Goal: Information Seeking & Learning: Learn about a topic

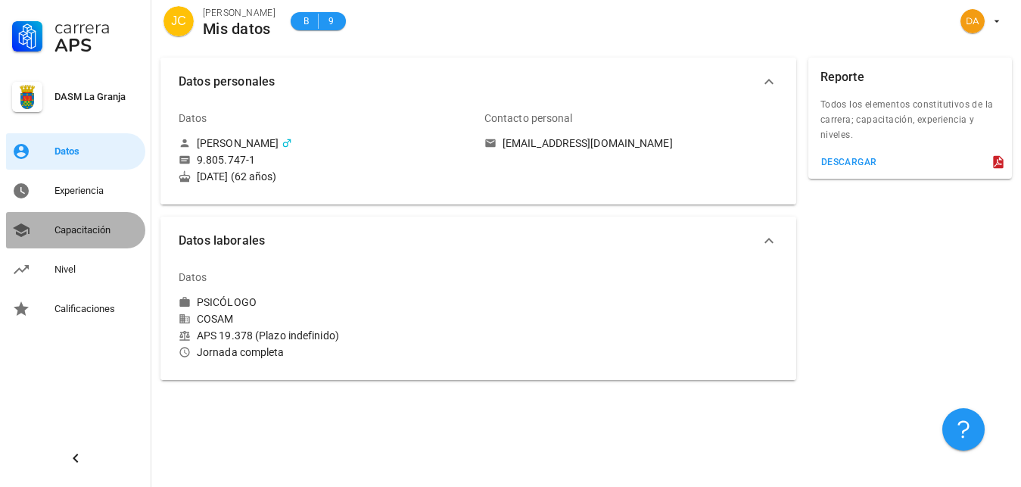
click at [62, 230] on div "Capacitación" at bounding box center [96, 230] width 85 height 12
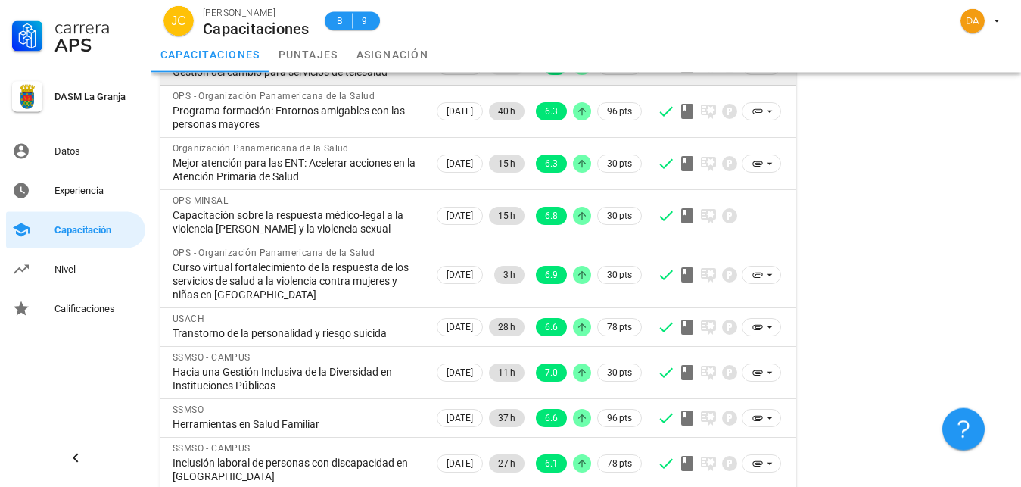
scroll to position [232, 0]
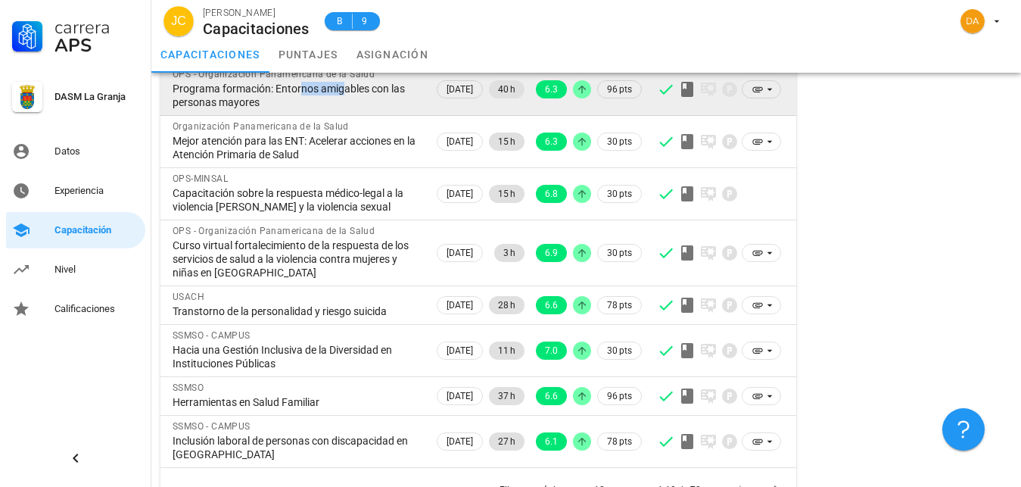
drag, startPoint x: 337, startPoint y: 91, endPoint x: 295, endPoint y: 85, distance: 42.1
click at [295, 85] on div "Programa formación: Entornos amigables con las personas mayores" at bounding box center [297, 95] width 249 height 27
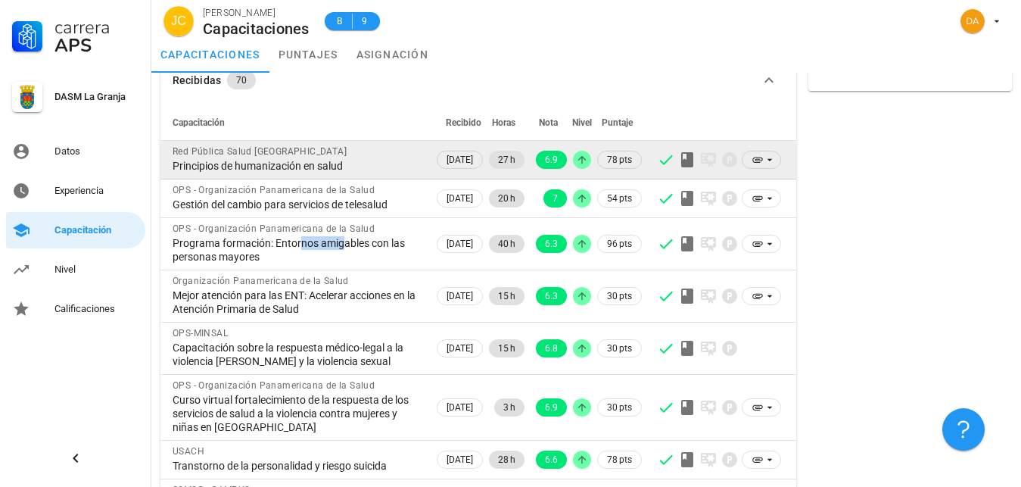
scroll to position [0, 0]
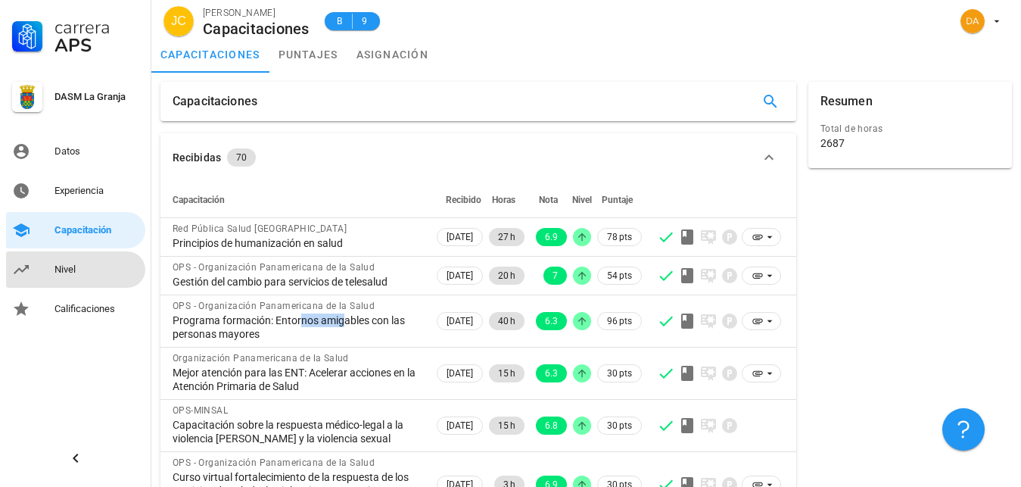
click at [80, 271] on div "Nivel" at bounding box center [96, 269] width 85 height 12
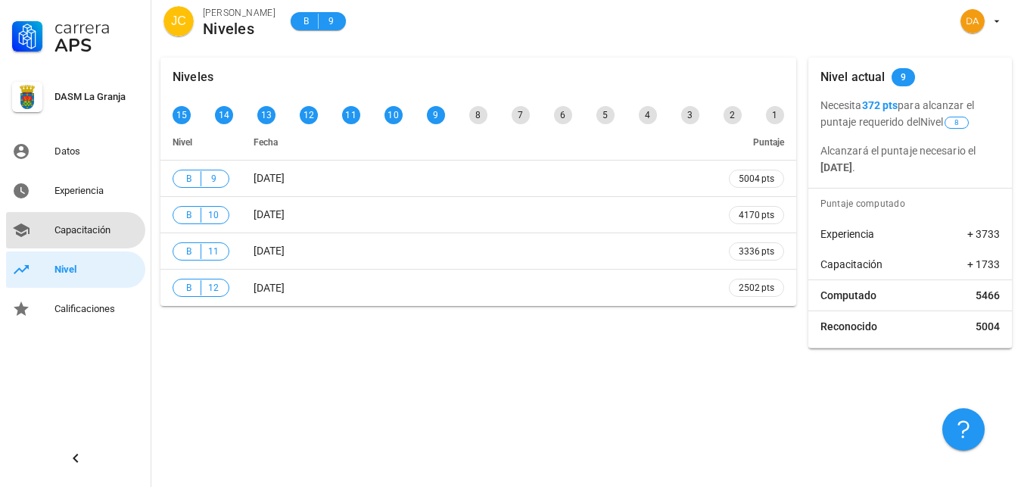
click at [94, 226] on div "Capacitación" at bounding box center [96, 230] width 85 height 12
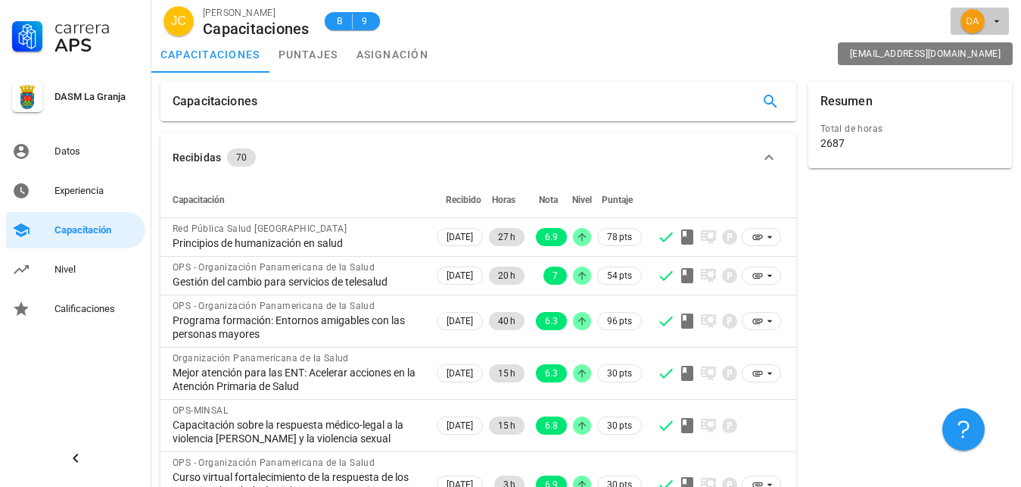
click at [993, 23] on icon "button" at bounding box center [997, 21] width 12 height 12
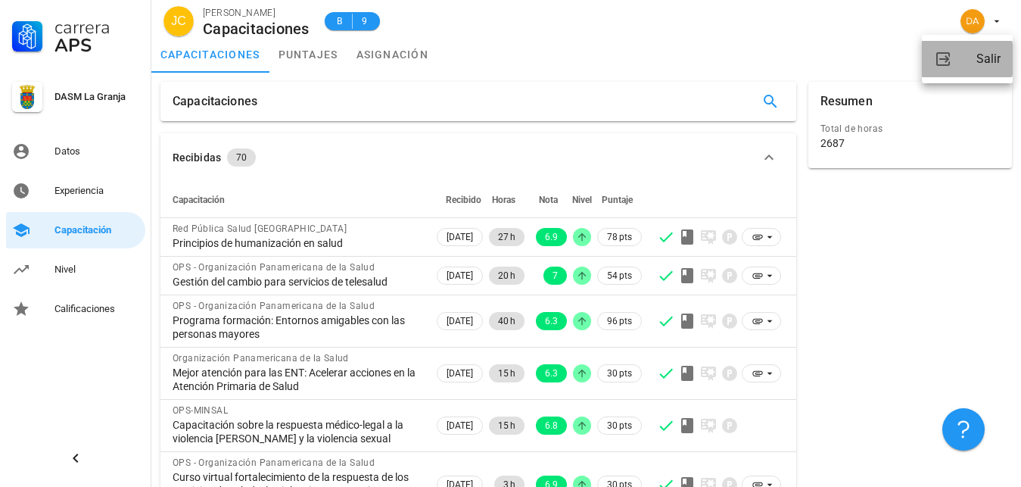
click at [994, 61] on div "Salir" at bounding box center [988, 59] width 24 height 30
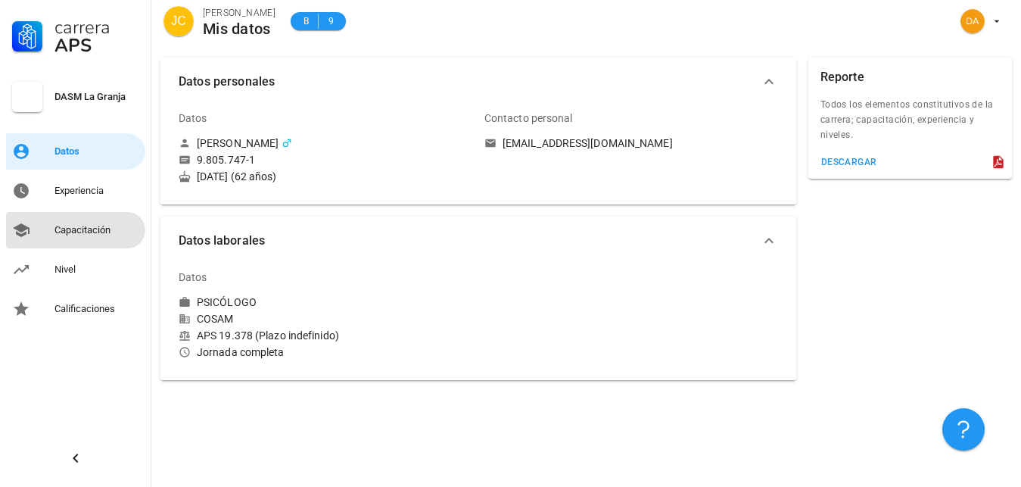
click at [46, 233] on link "Capacitación" at bounding box center [75, 230] width 139 height 36
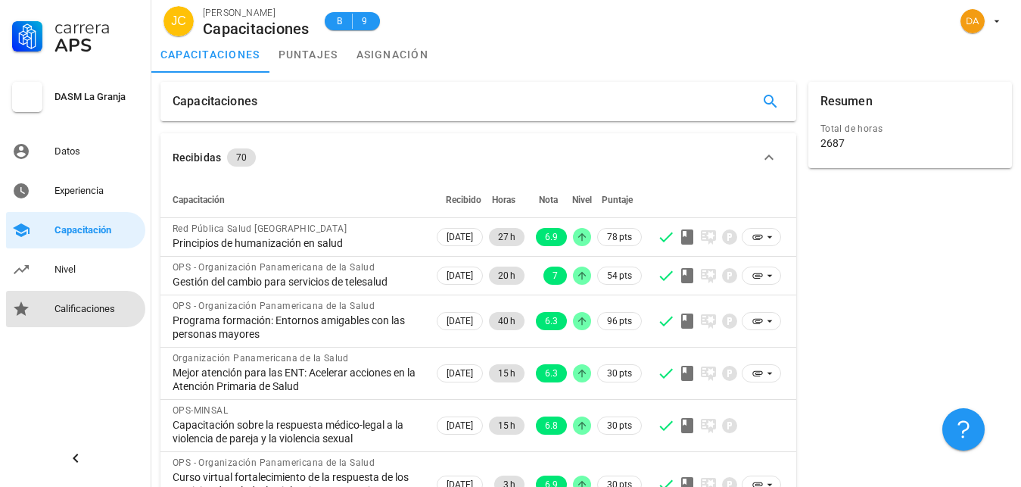
click at [81, 307] on div "Calificaciones" at bounding box center [96, 309] width 85 height 12
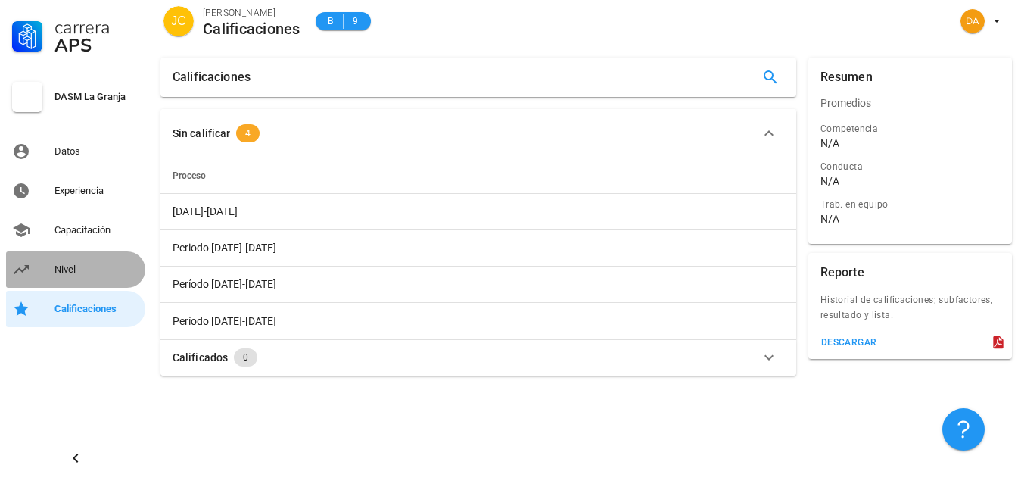
click at [69, 265] on div "Nivel" at bounding box center [96, 269] width 85 height 12
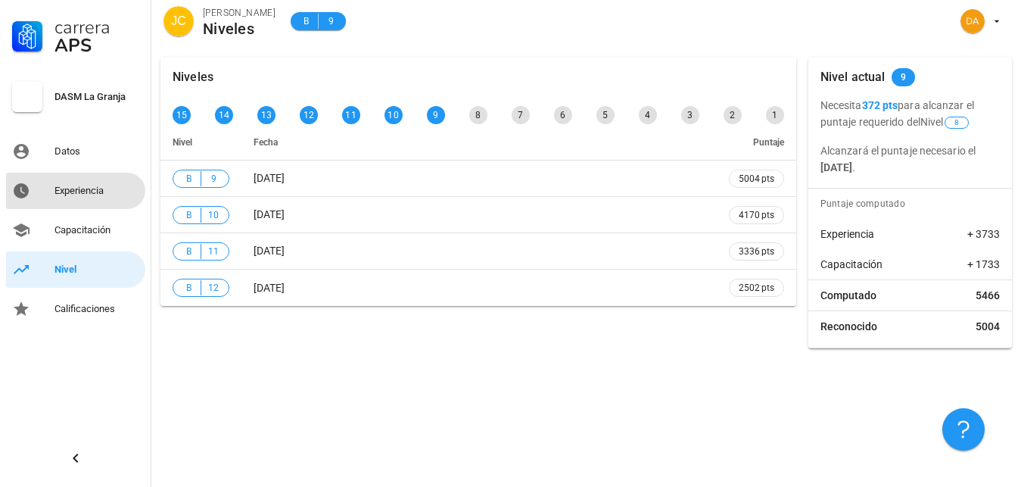
click at [75, 189] on div "Experiencia" at bounding box center [96, 191] width 85 height 12
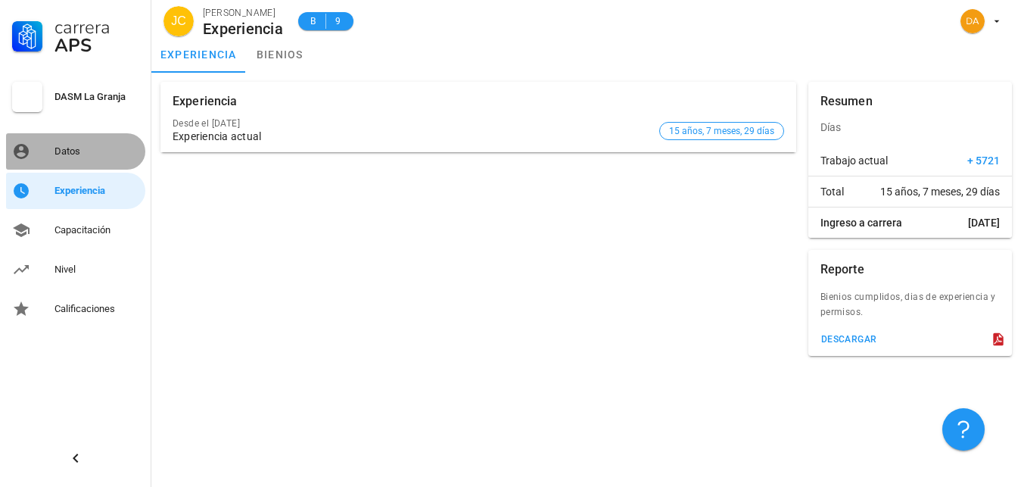
click at [71, 146] on div "Datos" at bounding box center [96, 151] width 85 height 12
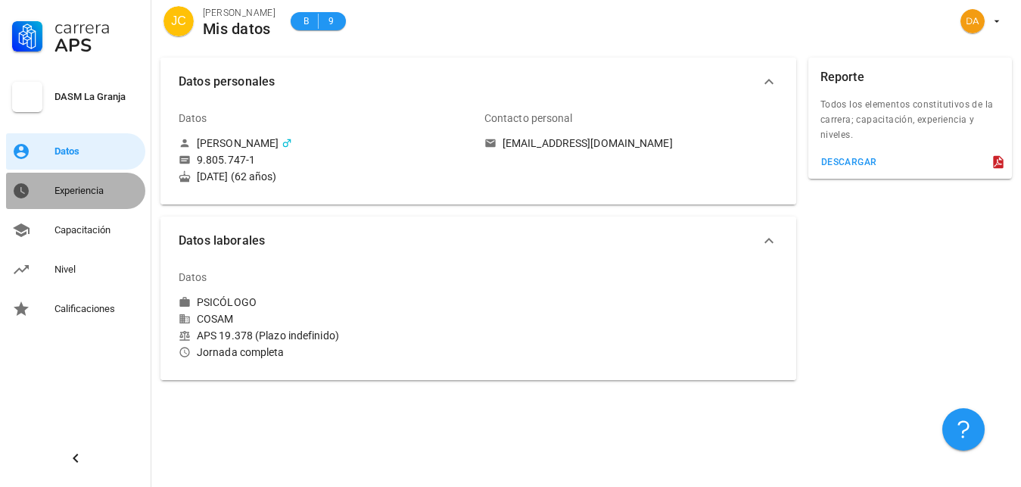
click at [82, 188] on div "Experiencia" at bounding box center [96, 191] width 85 height 12
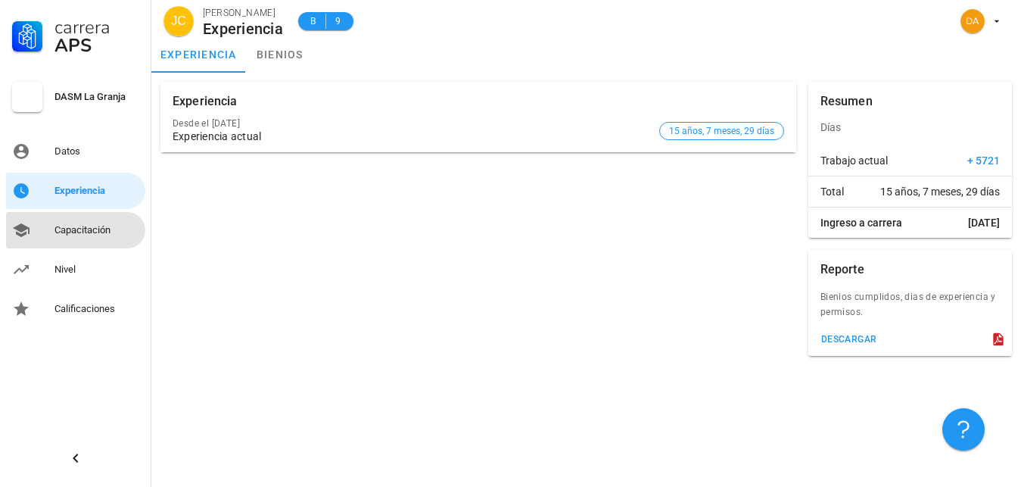
click at [87, 231] on div "Capacitación" at bounding box center [96, 230] width 85 height 12
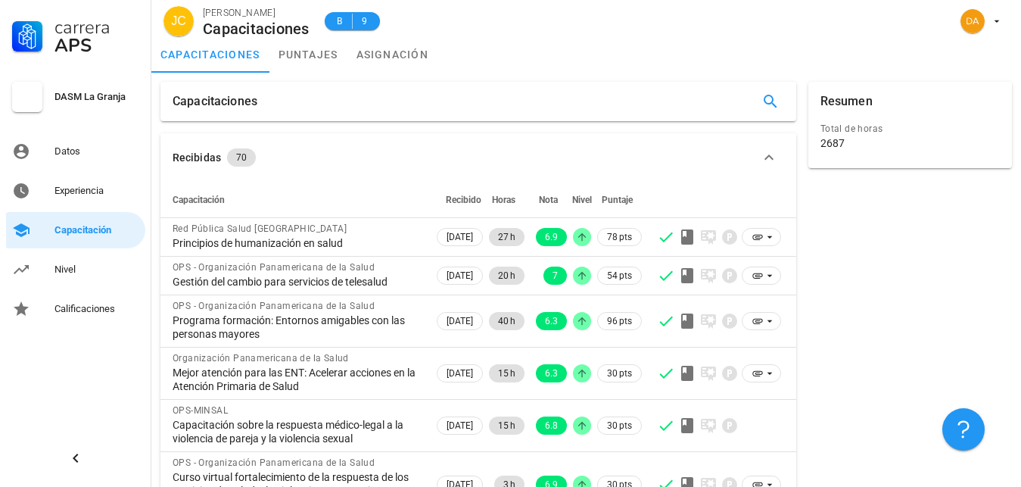
click at [563, 110] on div "Capacitaciones" at bounding box center [478, 101] width 636 height 39
click at [774, 101] on icon "button" at bounding box center [770, 101] width 18 height 18
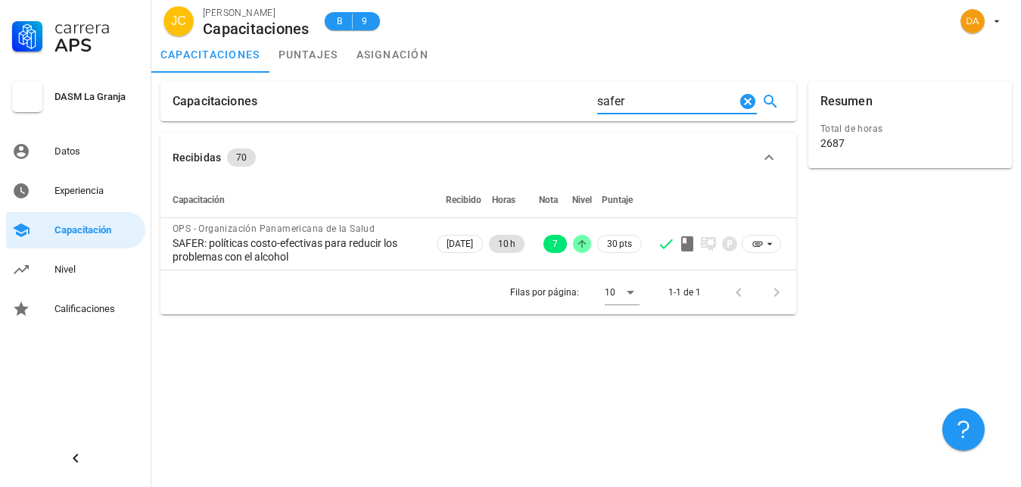
drag, startPoint x: 629, startPoint y: 101, endPoint x: 590, endPoint y: 107, distance: 39.1
click at [597, 107] on input "safer" at bounding box center [666, 101] width 138 height 24
drag, startPoint x: 658, startPoint y: 101, endPoint x: 562, endPoint y: 101, distance: 95.4
click at [597, 101] on input "estimaci" at bounding box center [666, 101] width 138 height 24
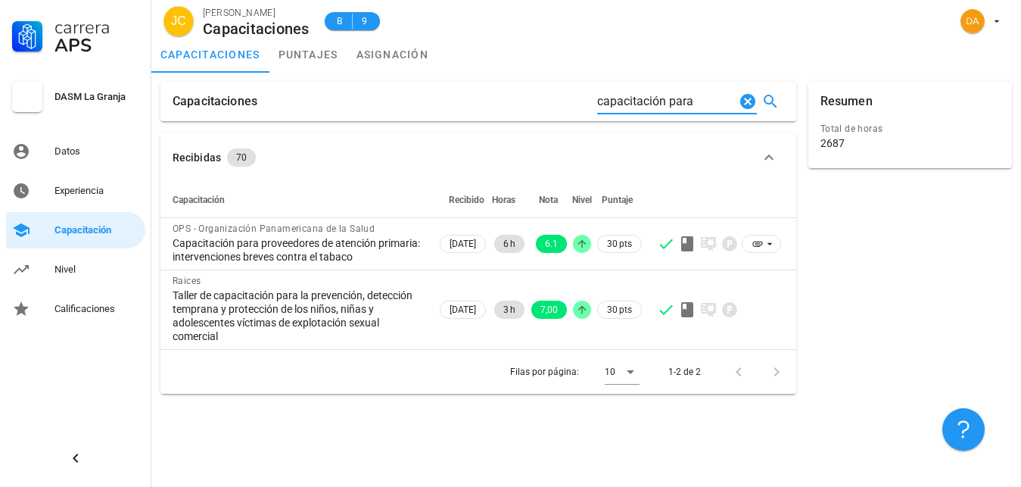
drag, startPoint x: 699, startPoint y: 107, endPoint x: 546, endPoint y: 108, distance: 152.9
click at [597, 108] on input "capacitación para" at bounding box center [666, 101] width 138 height 24
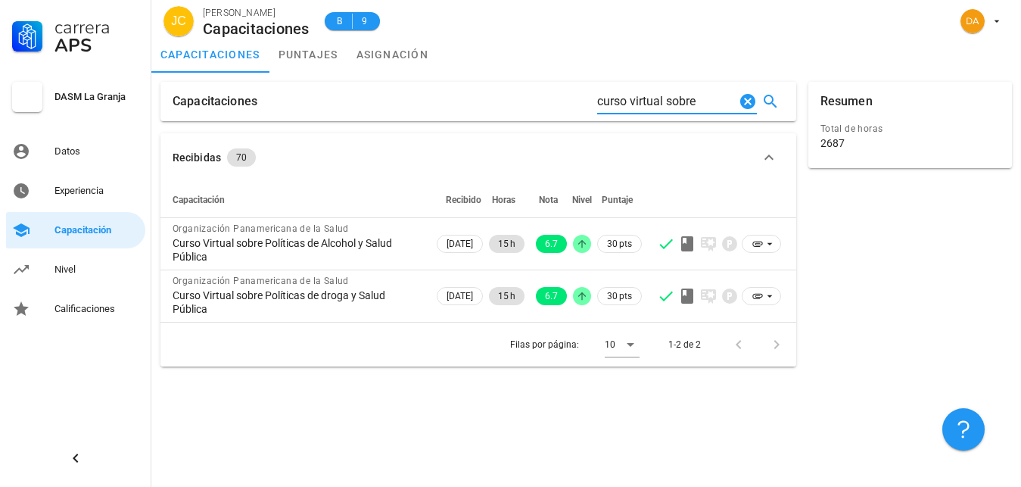
type input "curso virtual sobre"
click at [751, 99] on icon "Clear Buscar…" at bounding box center [748, 101] width 18 height 18
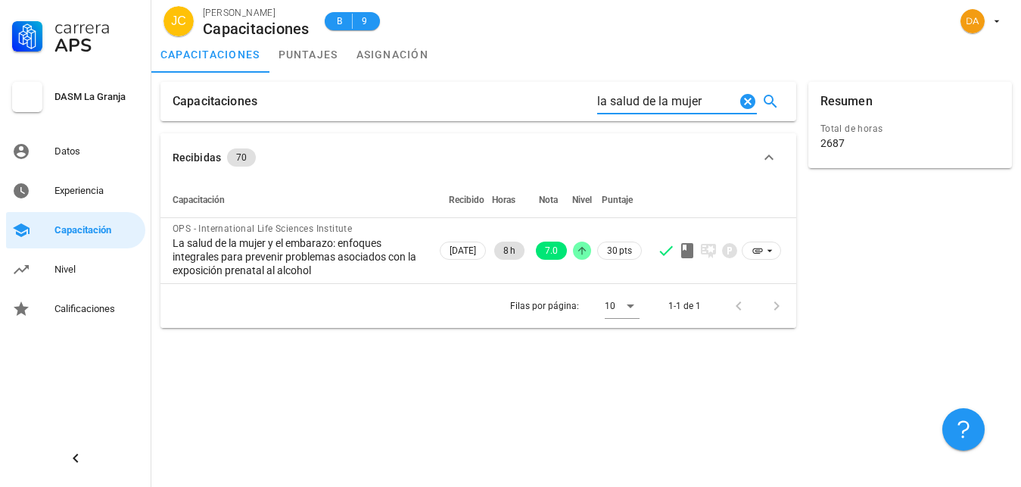
drag, startPoint x: 705, startPoint y: 103, endPoint x: 574, endPoint y: 108, distance: 131.8
click at [597, 108] on input "la salud de la mujer" at bounding box center [666, 101] width 138 height 24
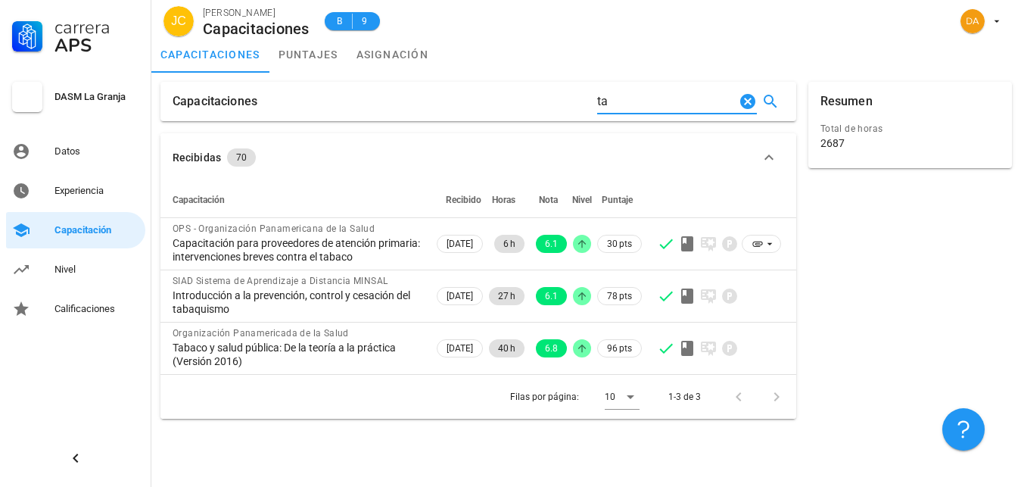
type input "t"
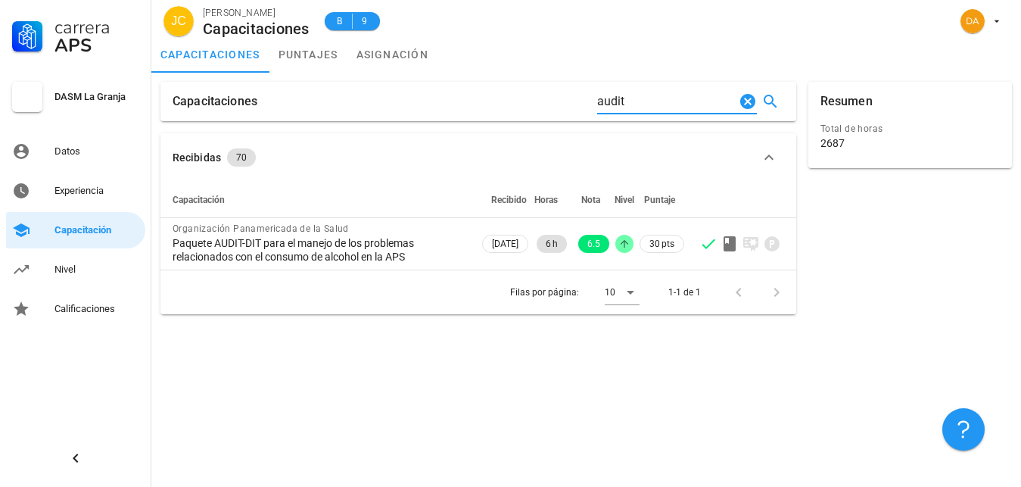
drag, startPoint x: 651, startPoint y: 101, endPoint x: 558, endPoint y: 108, distance: 93.4
click at [597, 108] on input "audit" at bounding box center [666, 101] width 138 height 24
drag, startPoint x: 656, startPoint y: 98, endPoint x: 557, endPoint y: 113, distance: 100.3
click at [597, 113] on input "assist" at bounding box center [666, 101] width 138 height 24
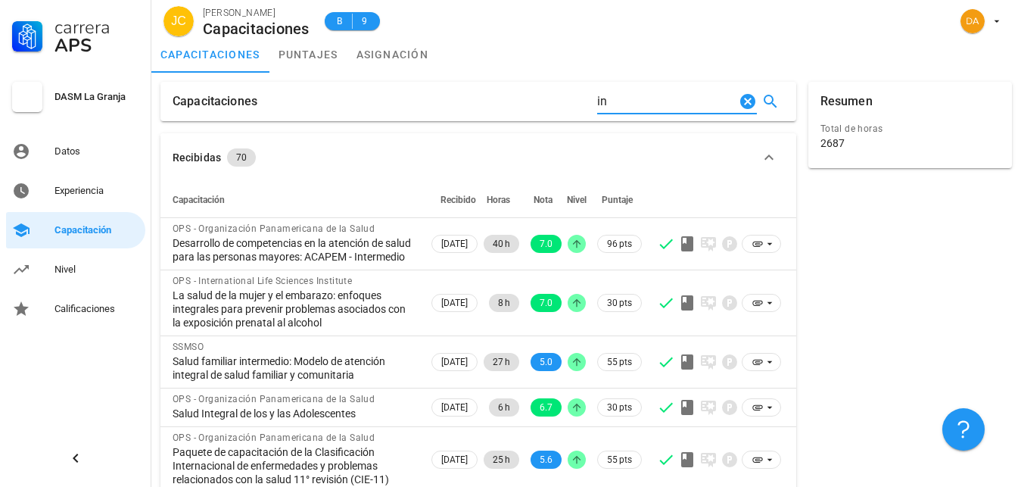
type input "i"
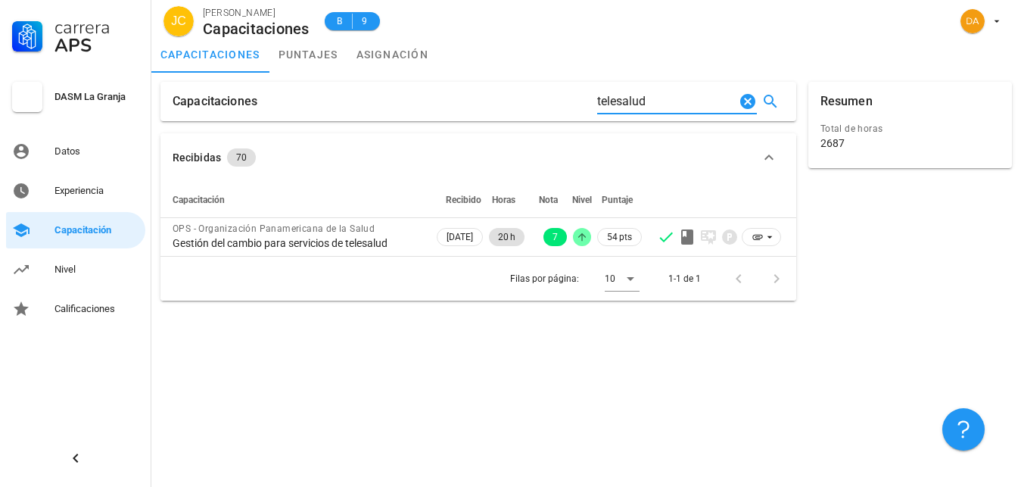
type input "telesalud"
click at [745, 100] on icon "Clear Buscar…" at bounding box center [747, 101] width 15 height 15
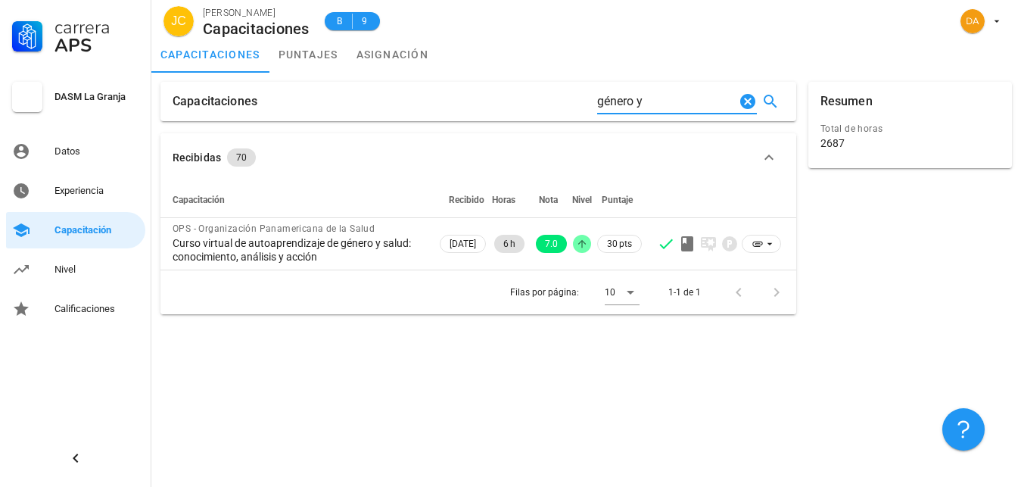
type input "género y"
click at [749, 99] on icon "Clear Buscar…" at bounding box center [748, 101] width 18 height 18
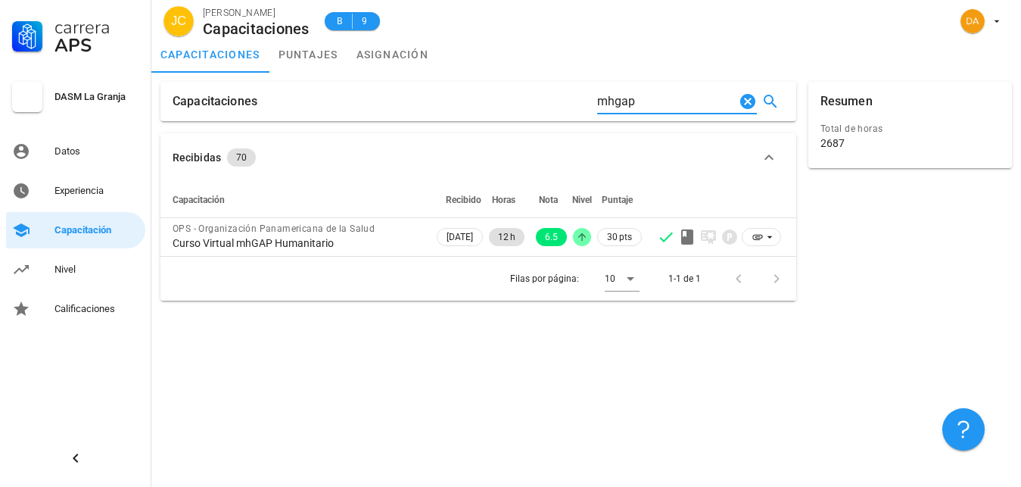
type input "mhgap"
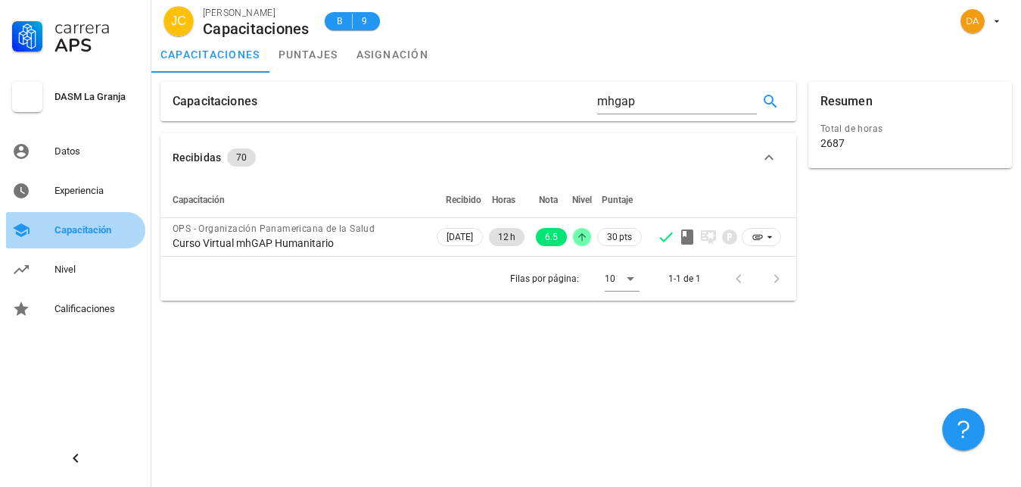
click at [98, 232] on div "Capacitación" at bounding box center [96, 230] width 85 height 12
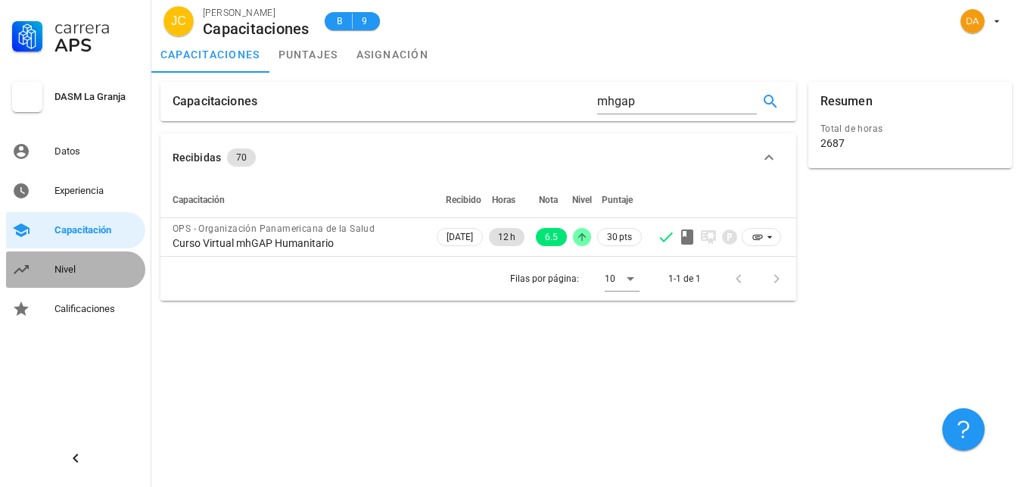
click at [80, 265] on div "Nivel" at bounding box center [96, 269] width 85 height 12
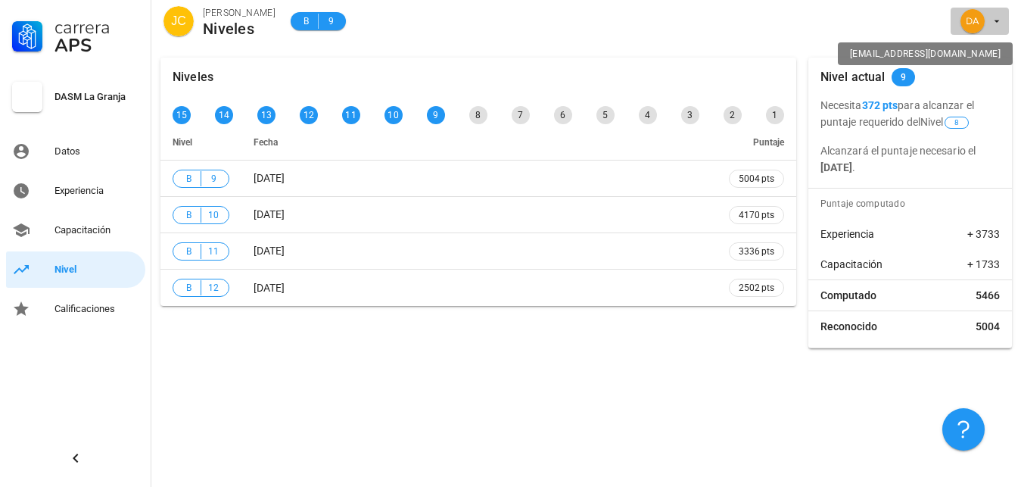
click at [980, 20] on div "avatar" at bounding box center [972, 21] width 24 height 24
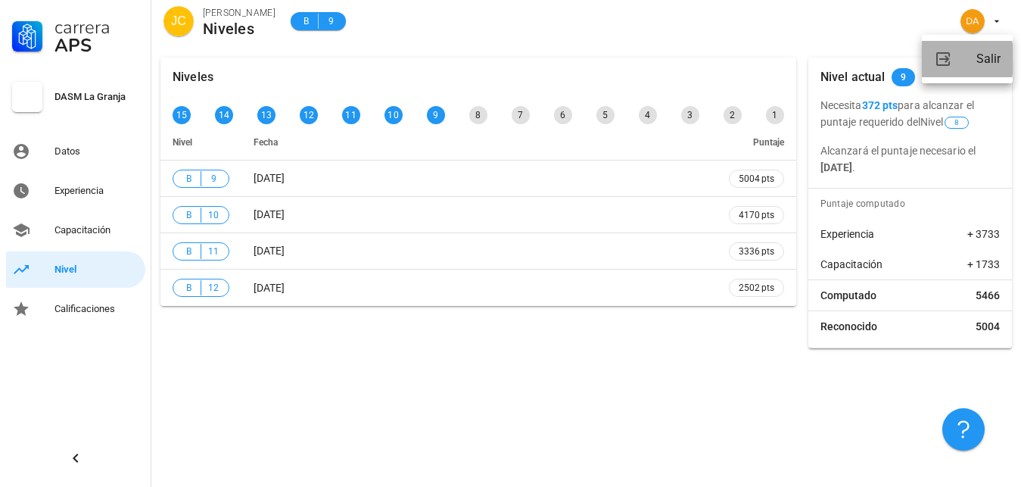
click at [999, 64] on div "Salir" at bounding box center [988, 59] width 24 height 30
